Goal: Task Accomplishment & Management: Manage account settings

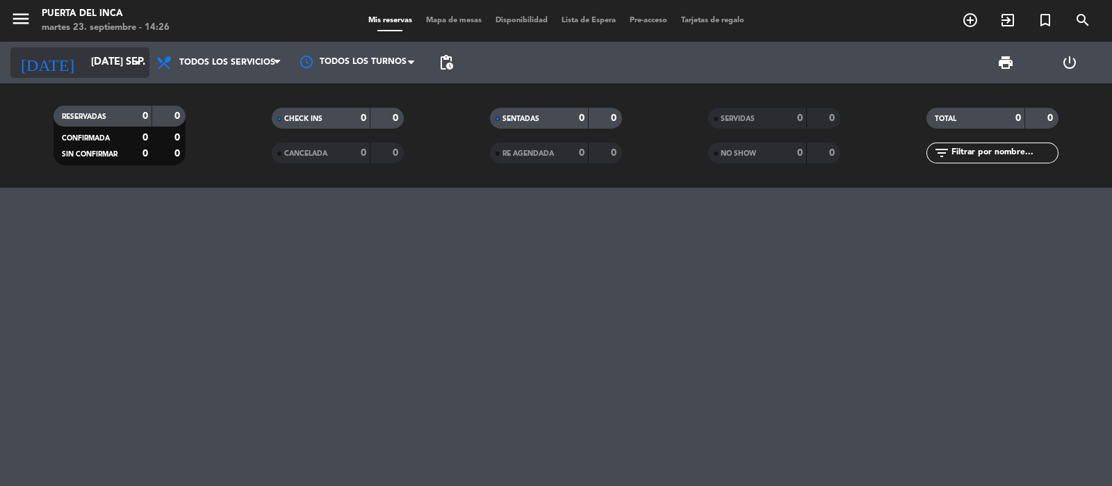
click at [130, 60] on icon "arrow_drop_down" at bounding box center [137, 62] width 17 height 17
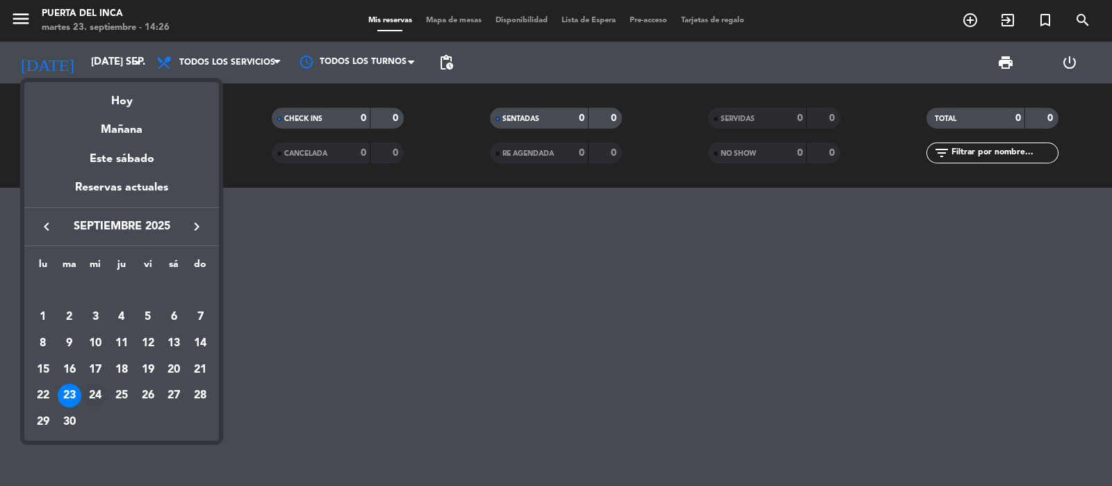
click at [94, 396] on div "24" at bounding box center [95, 396] width 24 height 24
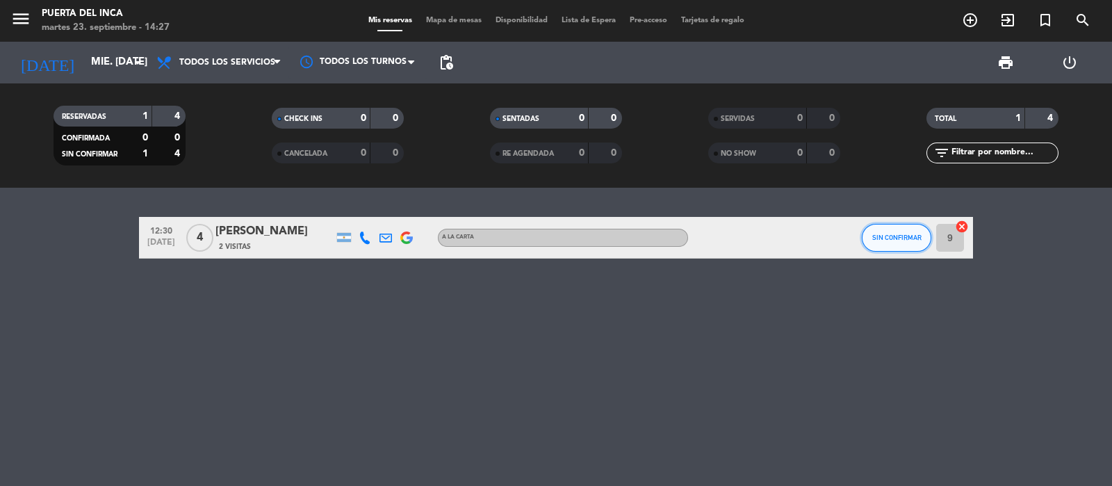
click at [906, 238] on span "SIN CONFIRMAR" at bounding box center [897, 238] width 49 height 8
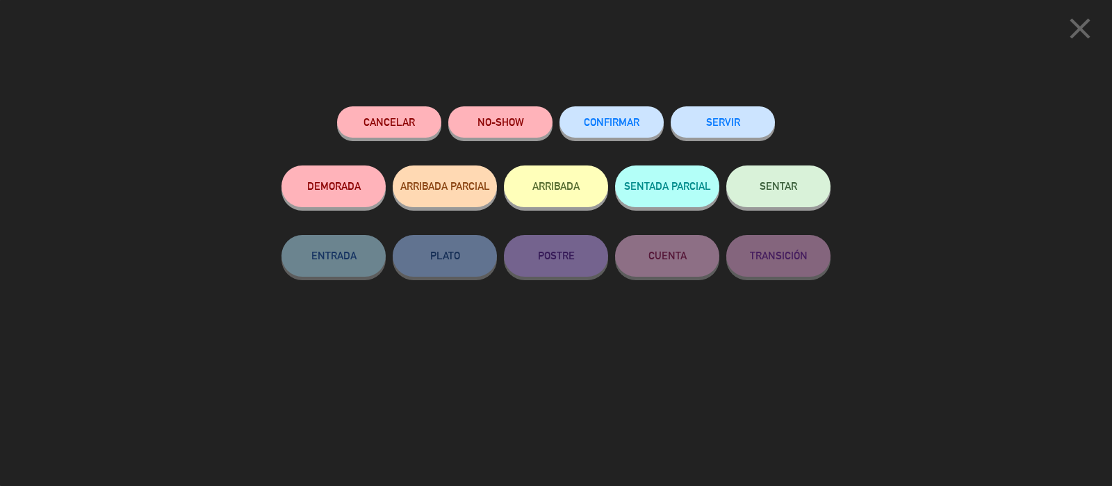
click at [616, 124] on span "CONFIRMAR" at bounding box center [612, 122] width 56 height 12
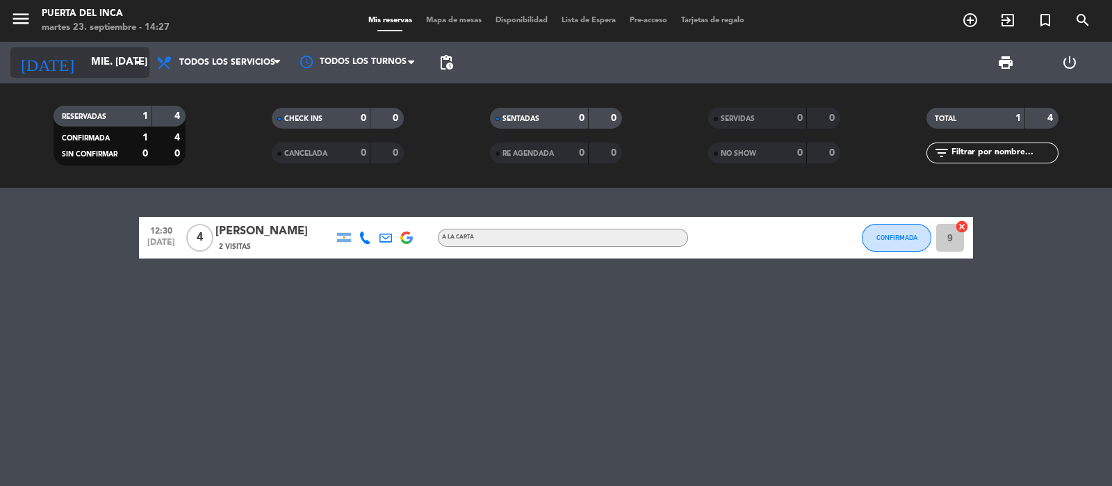
click at [132, 67] on icon "arrow_drop_down" at bounding box center [137, 62] width 17 height 17
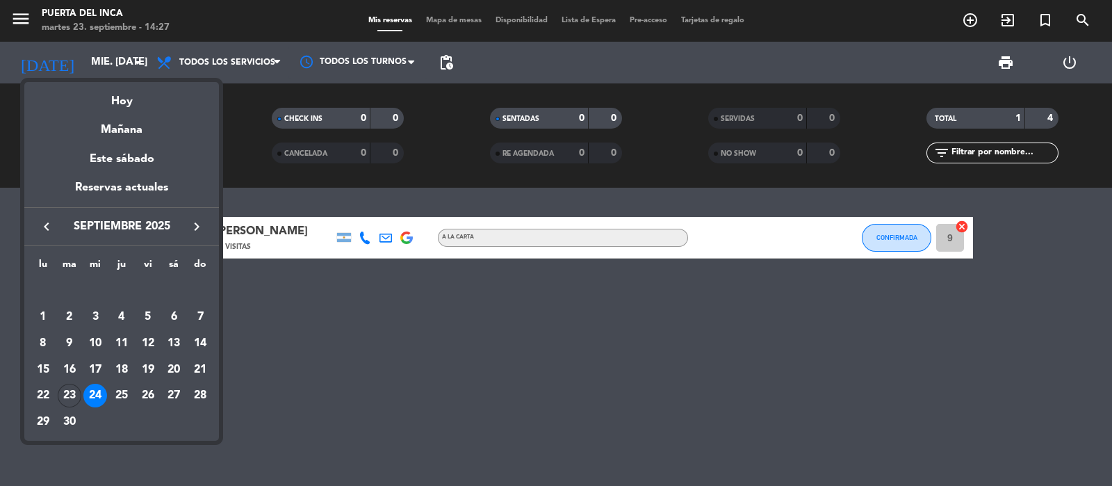
click at [128, 389] on div "25" at bounding box center [122, 396] width 24 height 24
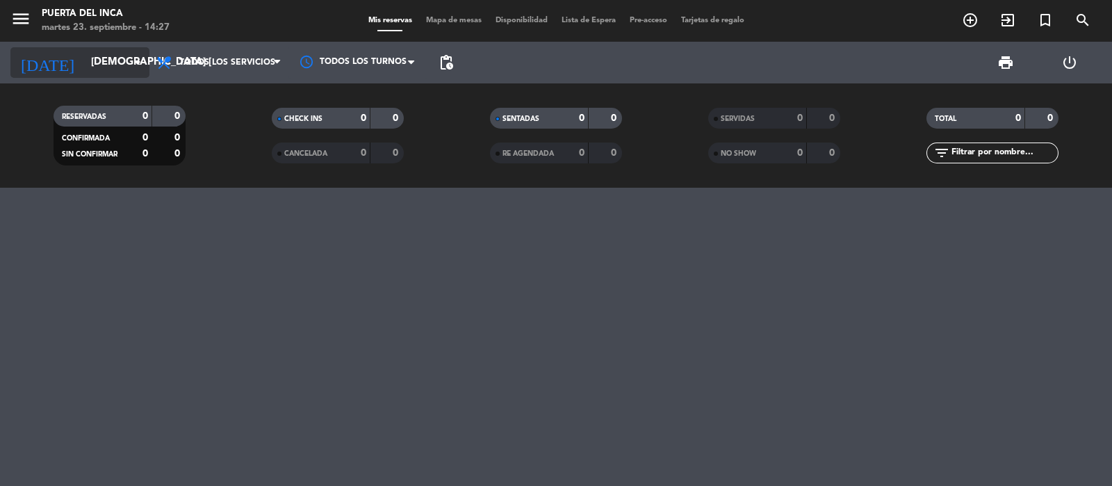
click at [113, 62] on input "[DEMOGRAPHIC_DATA] [DATE]" at bounding box center [151, 62] width 134 height 26
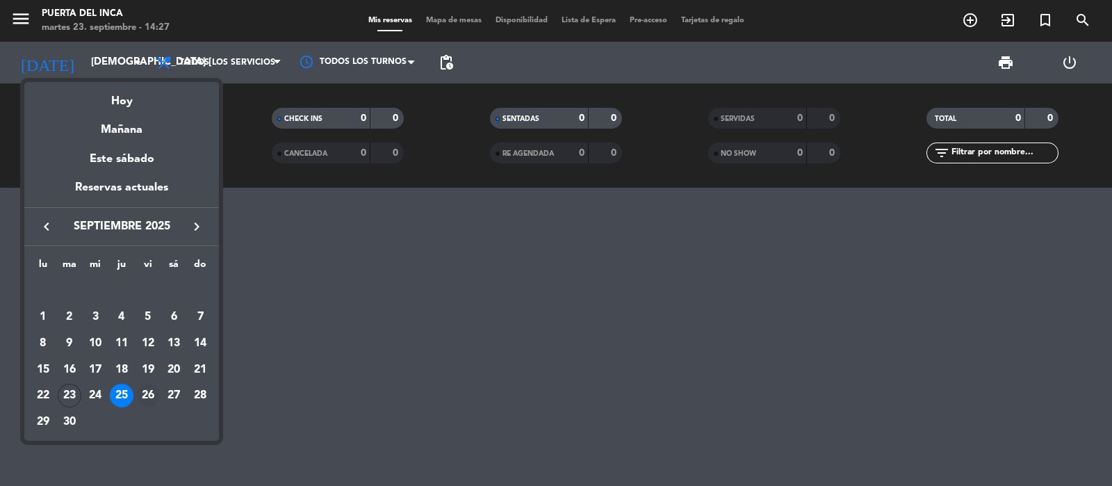
click at [145, 394] on div "26" at bounding box center [148, 396] width 24 height 24
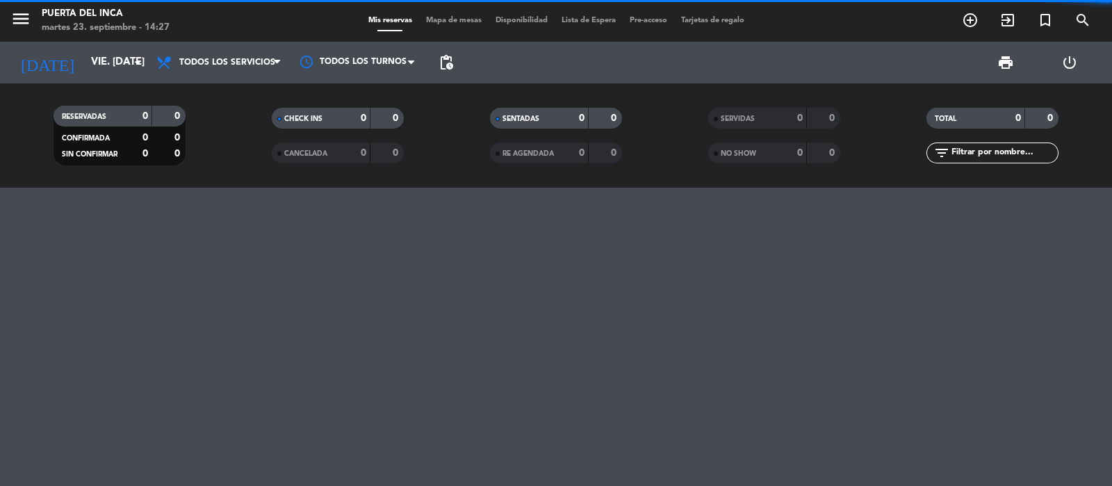
click at [118, 44] on div "[DATE] vie. [DATE] arrow_drop_down" at bounding box center [79, 63] width 139 height 42
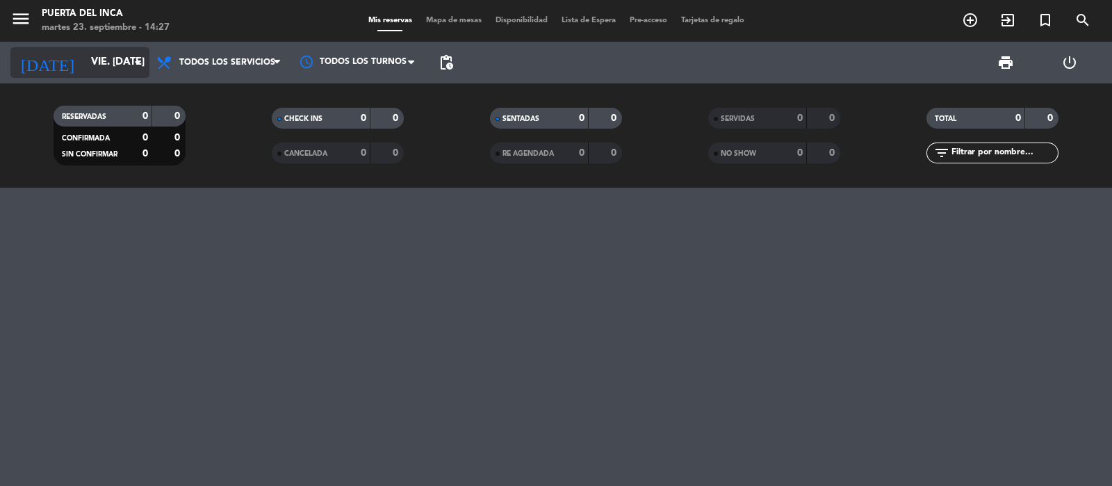
click at [111, 64] on input "vie. [DATE]" at bounding box center [151, 62] width 134 height 26
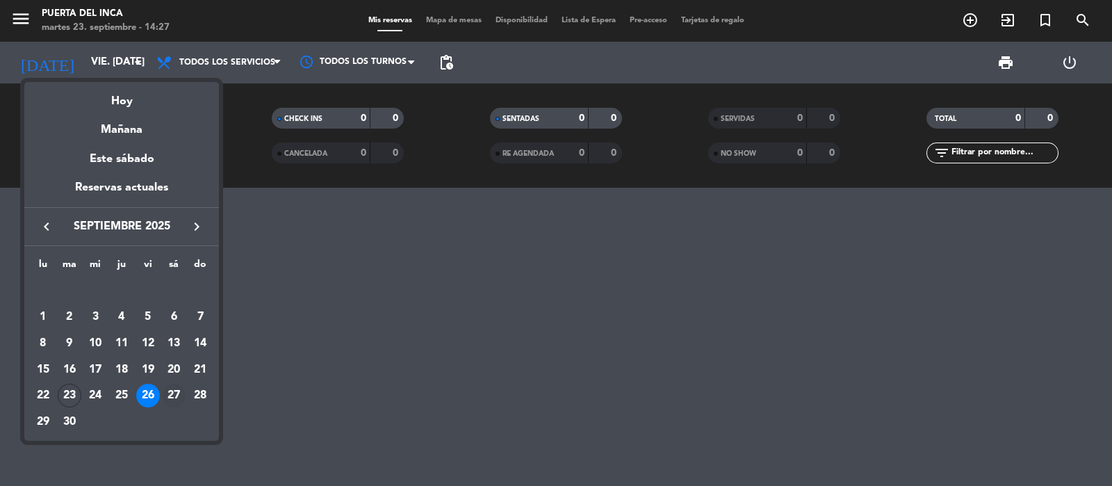
click at [177, 392] on div "27" at bounding box center [174, 396] width 24 height 24
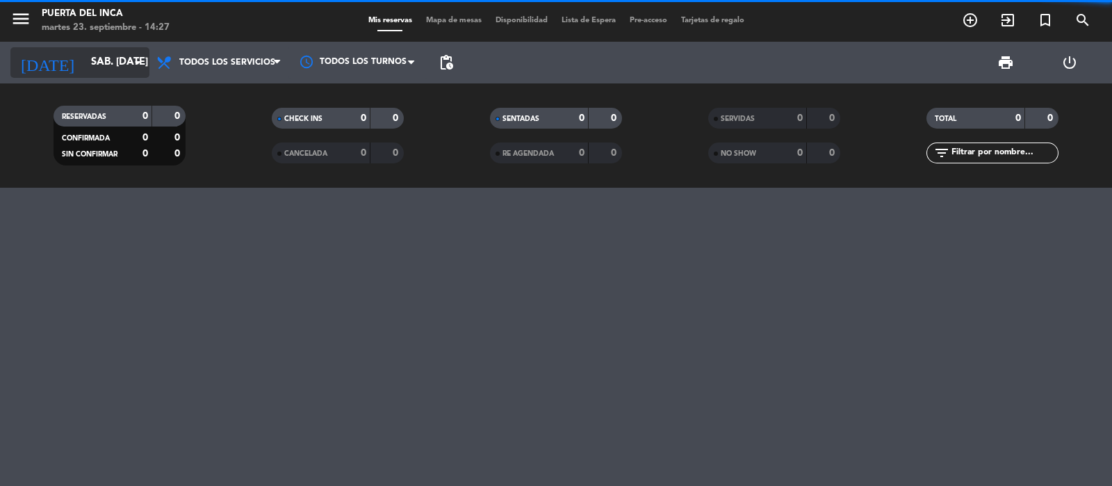
click at [127, 57] on input "sáb. [DATE]" at bounding box center [151, 62] width 134 height 26
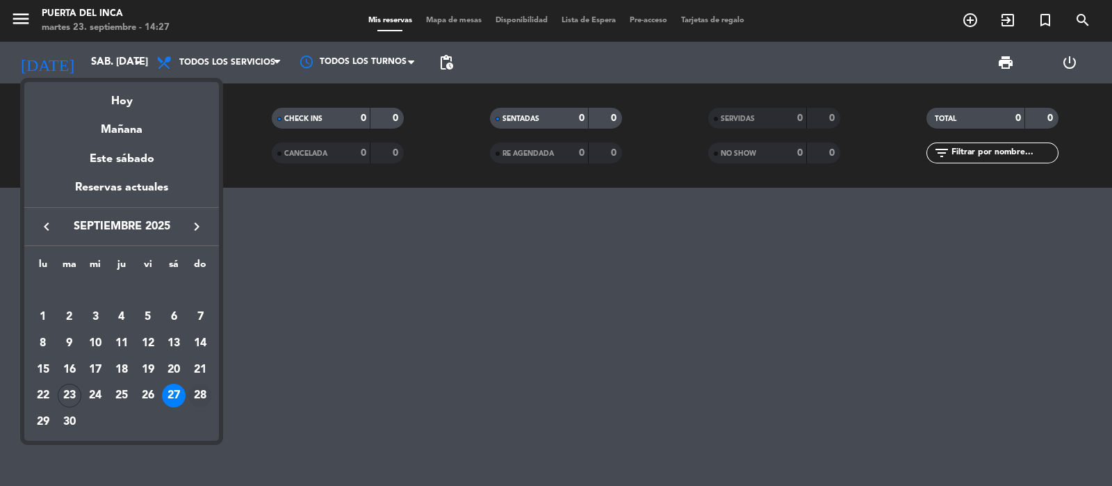
click at [204, 393] on div "28" at bounding box center [200, 396] width 24 height 24
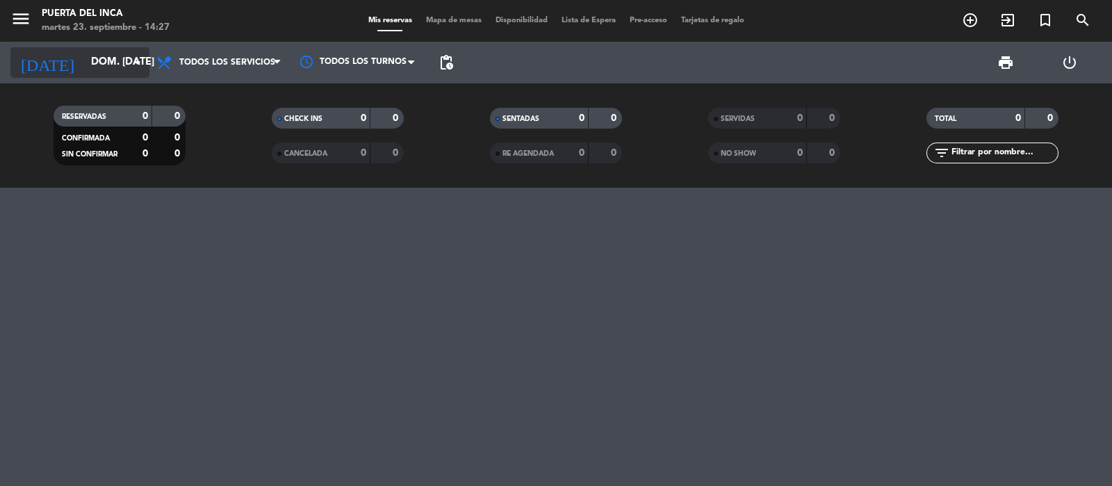
click at [115, 64] on input "dom. [DATE]" at bounding box center [151, 62] width 134 height 26
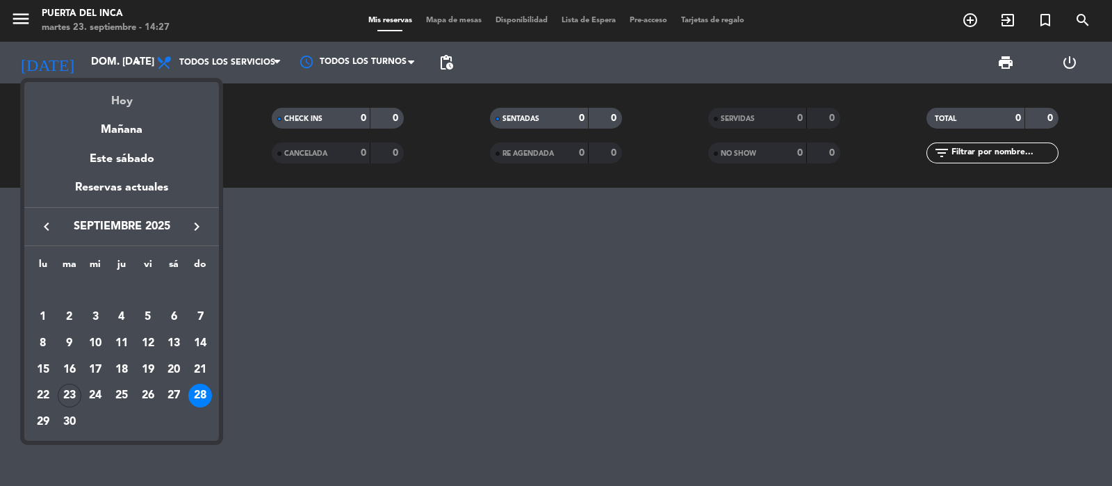
click at [113, 99] on div "Hoy" at bounding box center [121, 96] width 195 height 29
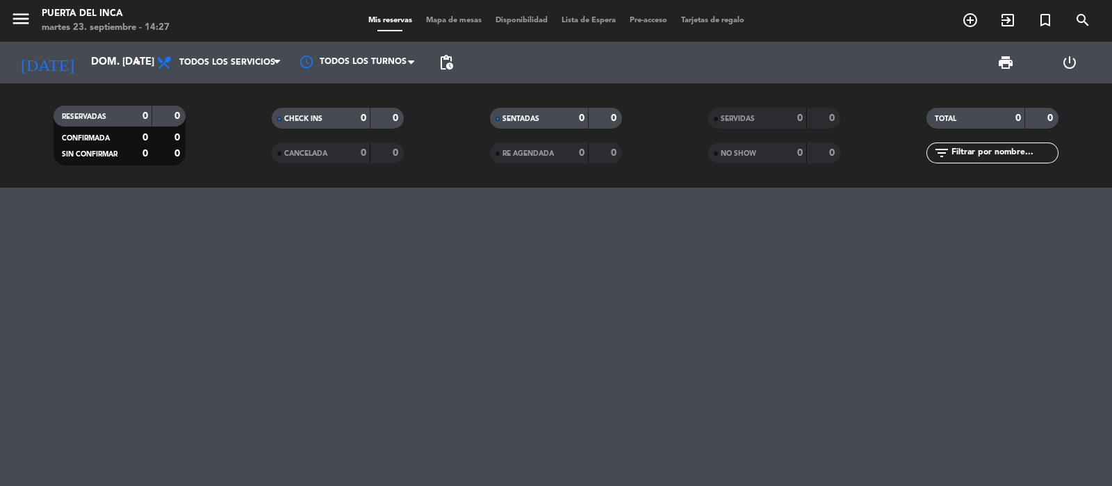
type input "[DATE] sep."
